Goal: Task Accomplishment & Management: Use online tool/utility

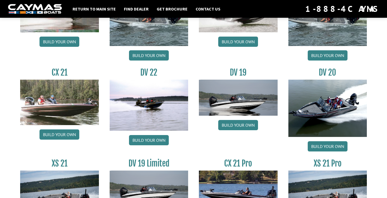
scroll to position [596, 0]
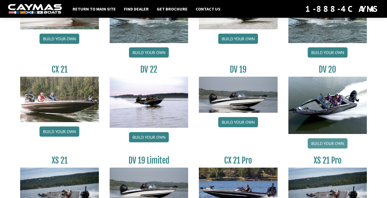
click at [329, 144] on link "Build your own" at bounding box center [328, 143] width 40 height 10
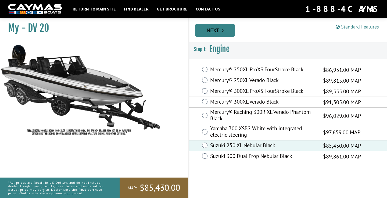
click at [218, 29] on link "Next" at bounding box center [215, 30] width 40 height 13
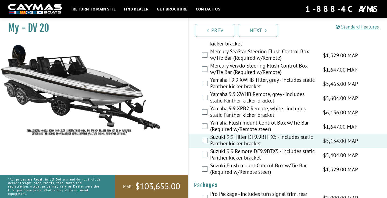
scroll to position [1511, 0]
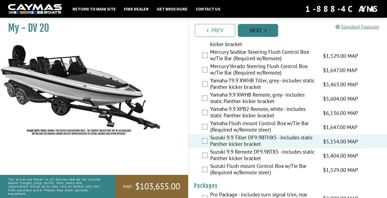
click at [258, 34] on link "Next" at bounding box center [258, 30] width 40 height 13
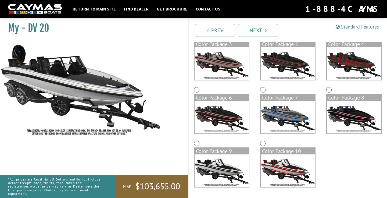
scroll to position [110, 0]
click at [280, 168] on img at bounding box center [288, 170] width 54 height 33
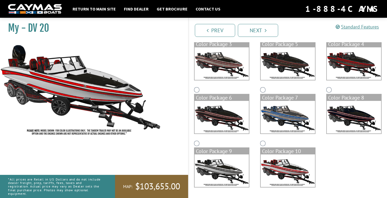
click at [280, 168] on img at bounding box center [288, 170] width 54 height 33
click at [222, 165] on img at bounding box center [222, 170] width 54 height 33
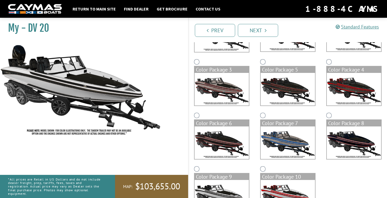
scroll to position [84, 0]
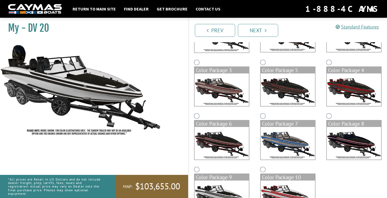
click at [221, 144] on img at bounding box center [222, 143] width 54 height 33
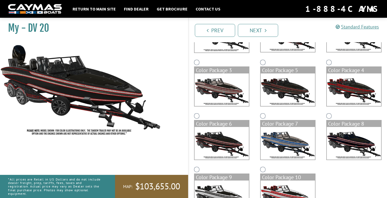
click at [223, 88] on img at bounding box center [222, 89] width 54 height 33
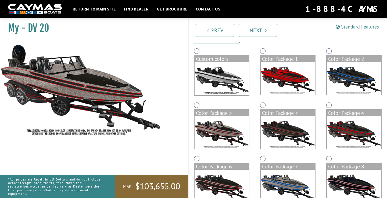
scroll to position [41, 0]
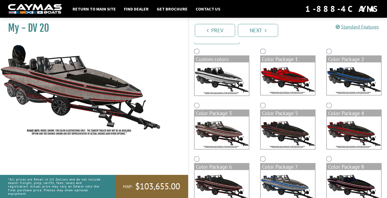
click at [231, 79] on img at bounding box center [222, 78] width 54 height 33
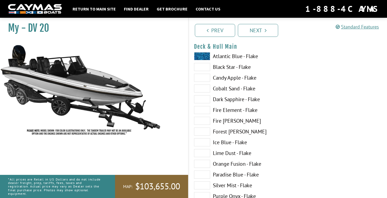
scroll to position [58, 0]
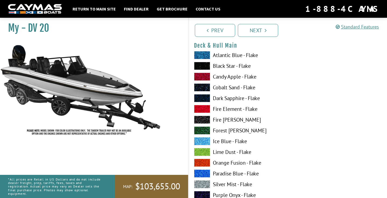
click at [222, 184] on label "Silver Mist - Flake" at bounding box center [238, 184] width 88 height 8
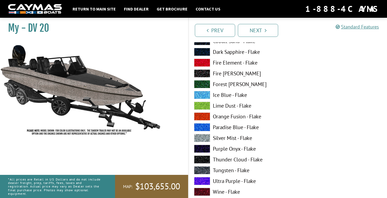
scroll to position [106, 0]
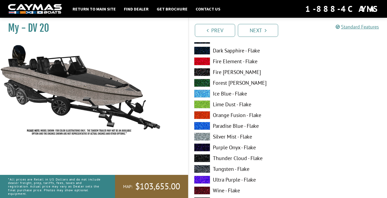
click at [223, 169] on label "Tungsten - Flake" at bounding box center [238, 169] width 88 height 8
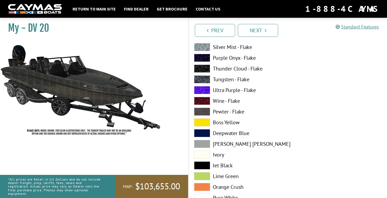
scroll to position [196, 0]
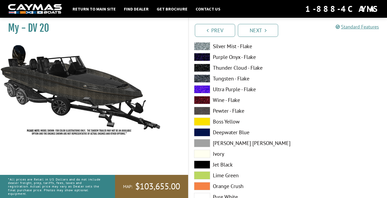
click at [220, 144] on label "[PERSON_NAME] [PERSON_NAME]" at bounding box center [238, 143] width 88 height 8
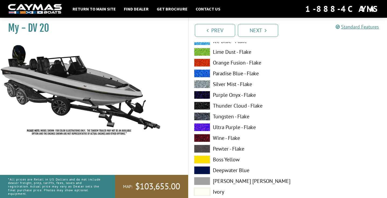
scroll to position [145, 0]
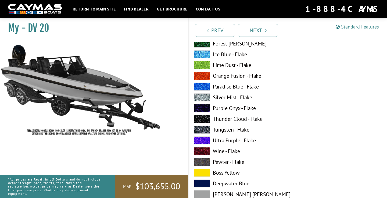
click at [221, 97] on label "Silver Mist - Flake" at bounding box center [238, 97] width 88 height 8
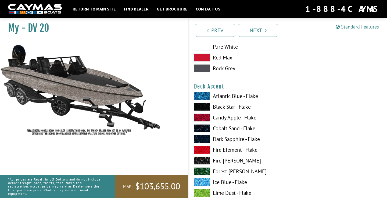
scroll to position [347, 0]
click at [226, 161] on label "Fire [PERSON_NAME]" at bounding box center [238, 160] width 88 height 8
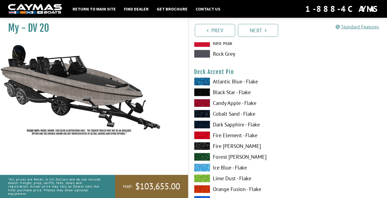
scroll to position [691, 0]
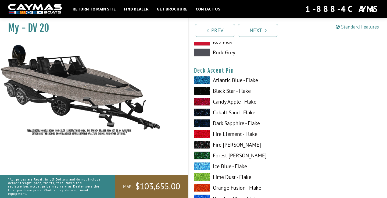
click at [227, 144] on label "Fire [PERSON_NAME]" at bounding box center [238, 145] width 88 height 8
click at [229, 102] on label "Candy Apple - Flake" at bounding box center [238, 102] width 88 height 8
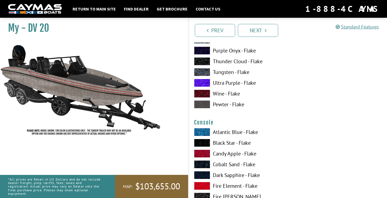
scroll to position [861, 0]
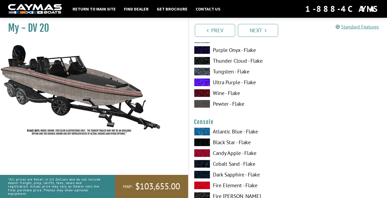
click at [231, 153] on label "Candy Apple - Flake" at bounding box center [238, 153] width 88 height 8
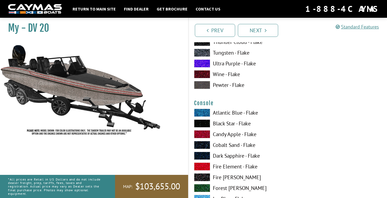
scroll to position [885, 0]
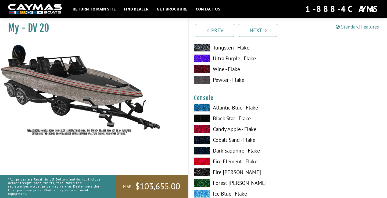
click at [227, 173] on label "Fire [PERSON_NAME]" at bounding box center [238, 172] width 88 height 8
click at [228, 117] on label "Black Star - Flake" at bounding box center [238, 118] width 88 height 8
click at [228, 171] on label "Fire [PERSON_NAME]" at bounding box center [238, 172] width 88 height 8
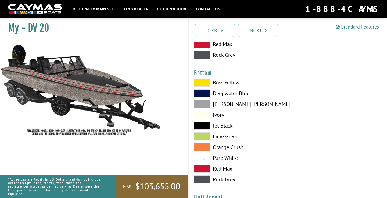
scroll to position [1239, 0]
click at [222, 123] on label "Jet Black" at bounding box center [238, 125] width 88 height 8
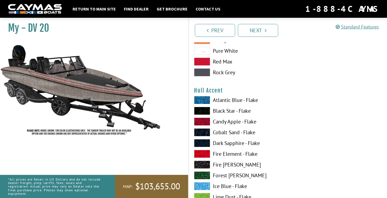
scroll to position [1347, 0]
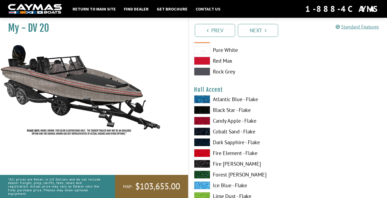
click at [221, 120] on label "Candy Apple - Flake" at bounding box center [238, 121] width 88 height 8
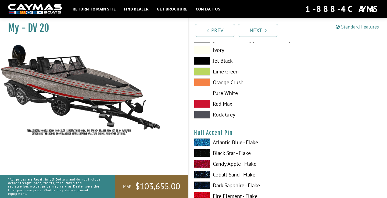
scroll to position [1634, 0]
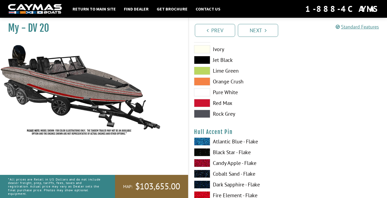
click at [231, 163] on label "Candy Apple - Flake" at bounding box center [238, 163] width 88 height 8
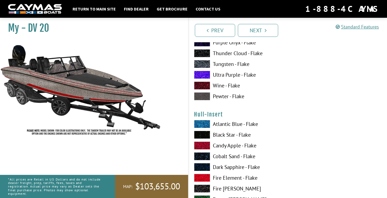
scroll to position [1873, 0]
click at [233, 146] on label "Candy Apple - Flake" at bounding box center [238, 145] width 88 height 8
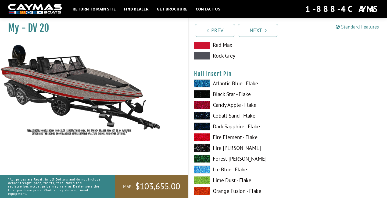
scroll to position [2245, 0]
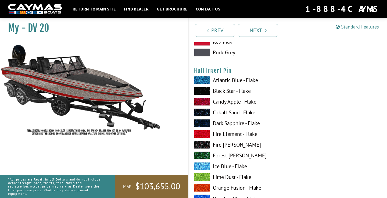
click at [223, 102] on label "Candy Apple - Flake" at bounding box center [238, 102] width 88 height 8
click at [224, 144] on label "Fire [PERSON_NAME]" at bounding box center [238, 145] width 88 height 8
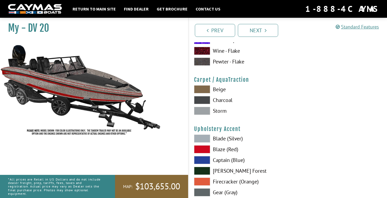
scroll to position [2458, 0]
click at [220, 110] on label "Storm" at bounding box center [238, 111] width 88 height 8
click at [219, 99] on label "Charcoal" at bounding box center [238, 100] width 88 height 8
click at [220, 111] on label "Storm" at bounding box center [238, 111] width 88 height 8
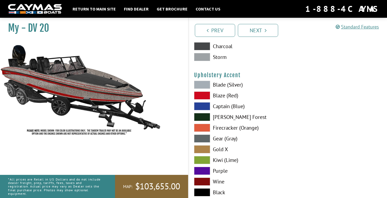
scroll to position [2516, 0]
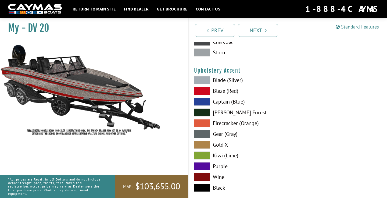
click at [218, 80] on label "Blade (Silver)" at bounding box center [238, 80] width 88 height 8
click at [221, 133] on label "Gear (Gray)" at bounding box center [238, 134] width 88 height 8
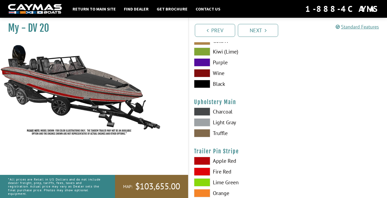
scroll to position [2620, 0]
click at [220, 122] on label "Light Gray" at bounding box center [238, 122] width 88 height 8
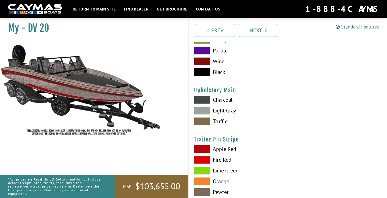
scroll to position [2632, 0]
click at [219, 99] on label "Charcoal" at bounding box center [238, 99] width 88 height 8
click at [220, 110] on label "Light Gray" at bounding box center [238, 110] width 88 height 8
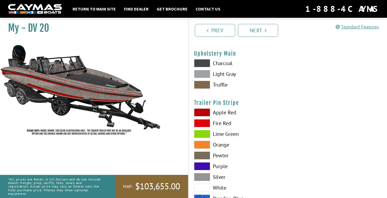
scroll to position [2669, 0]
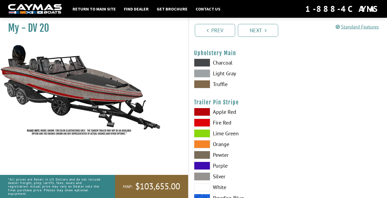
click at [221, 114] on label "Apple Red" at bounding box center [238, 112] width 88 height 8
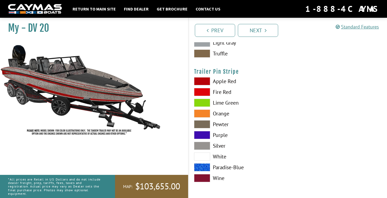
scroll to position [2699, 0]
click at [259, 30] on link "Next" at bounding box center [258, 30] width 40 height 13
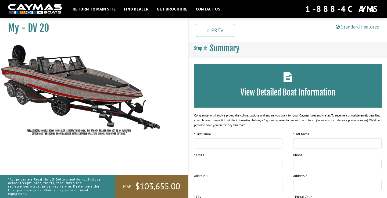
scroll to position [0, 0]
click at [100, 9] on link "Return to main site" at bounding box center [94, 8] width 49 height 7
